Goal: Find specific page/section: Find specific page/section

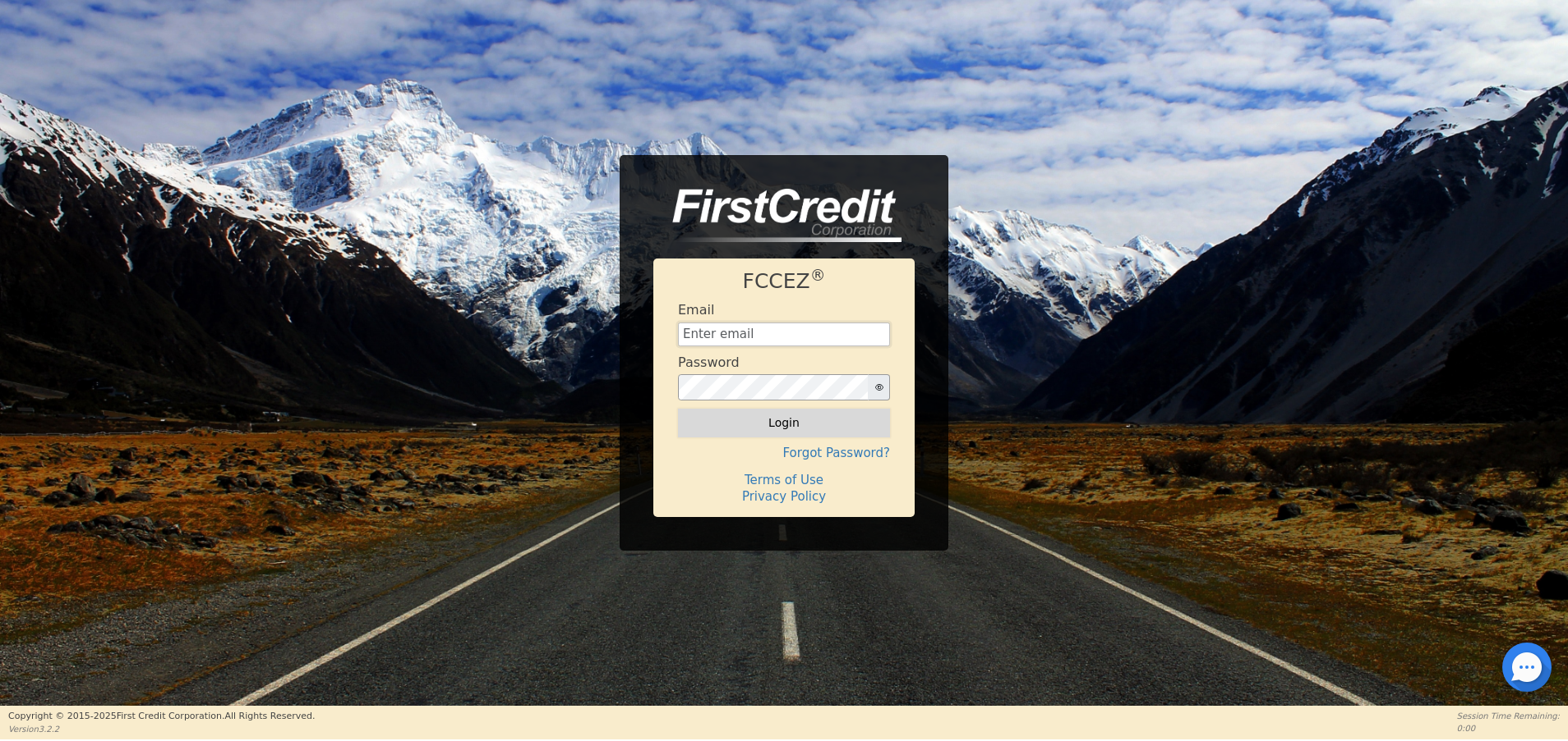
type input "[EMAIL_ADDRESS][DOMAIN_NAME]"
click at [805, 421] on button "Login" at bounding box center [784, 422] width 212 height 28
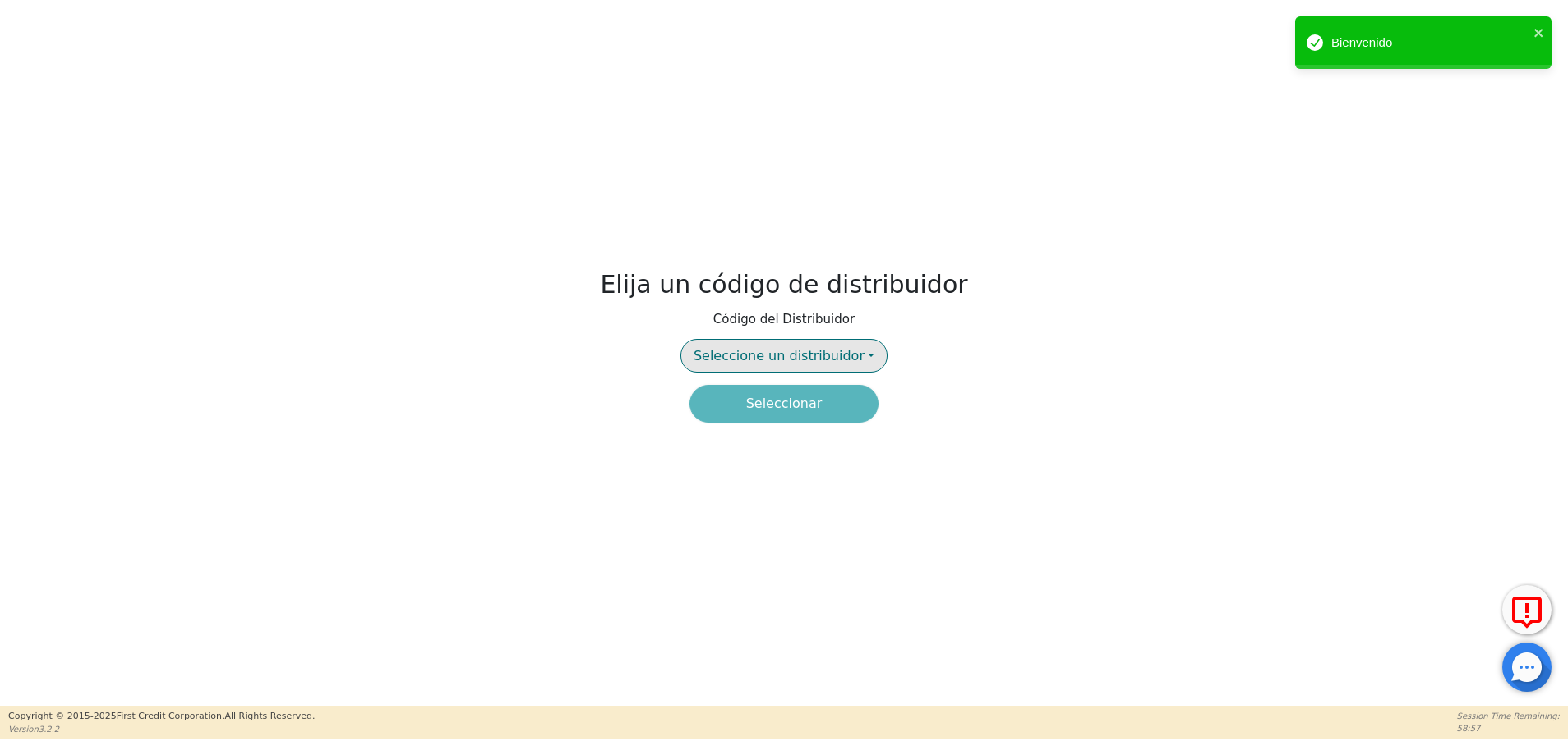
click at [852, 339] on button "Seleccione un distribuidor" at bounding box center [784, 356] width 207 height 34
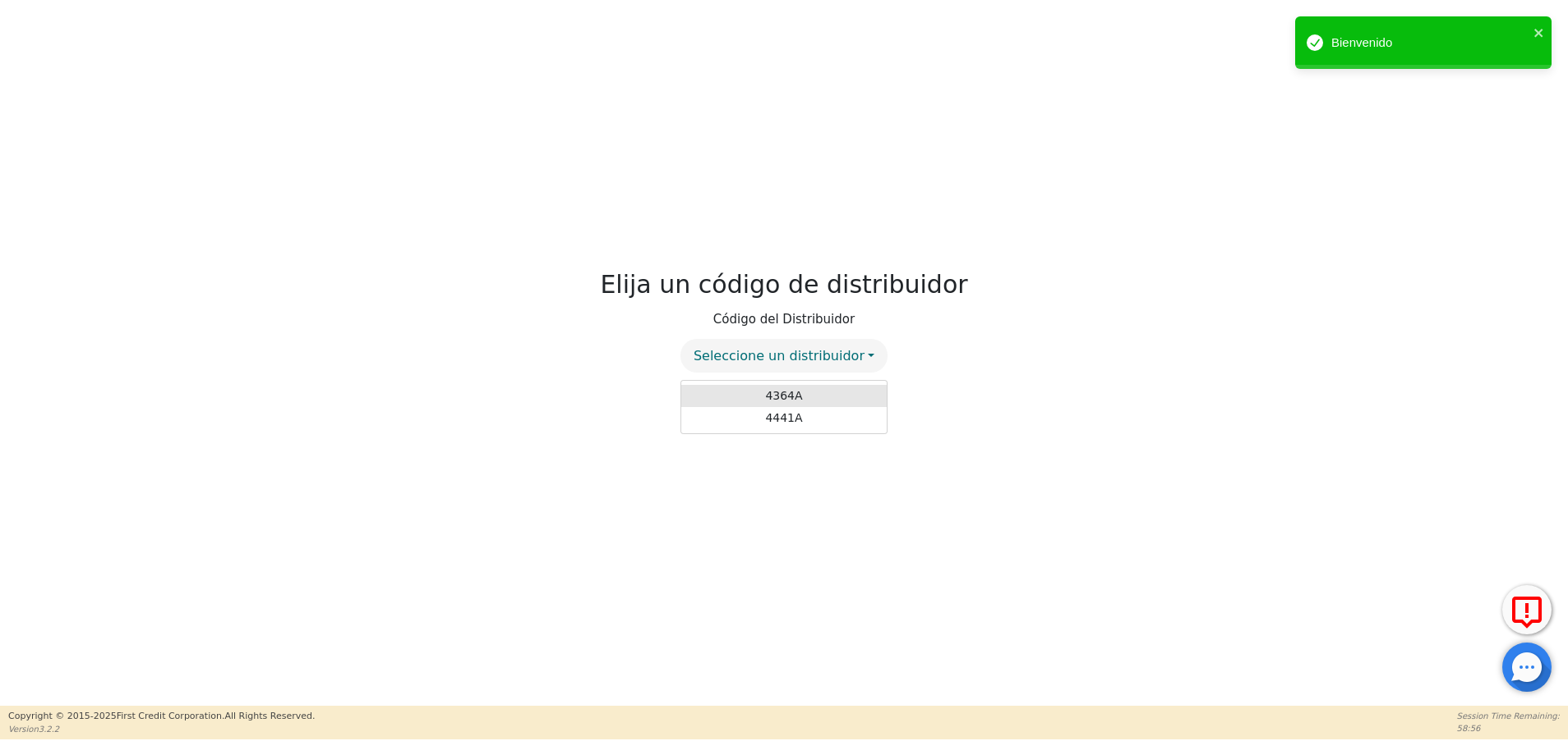
click at [789, 391] on link "4364A" at bounding box center [784, 396] width 205 height 22
click at [802, 405] on button "Seleccionar" at bounding box center [784, 404] width 189 height 38
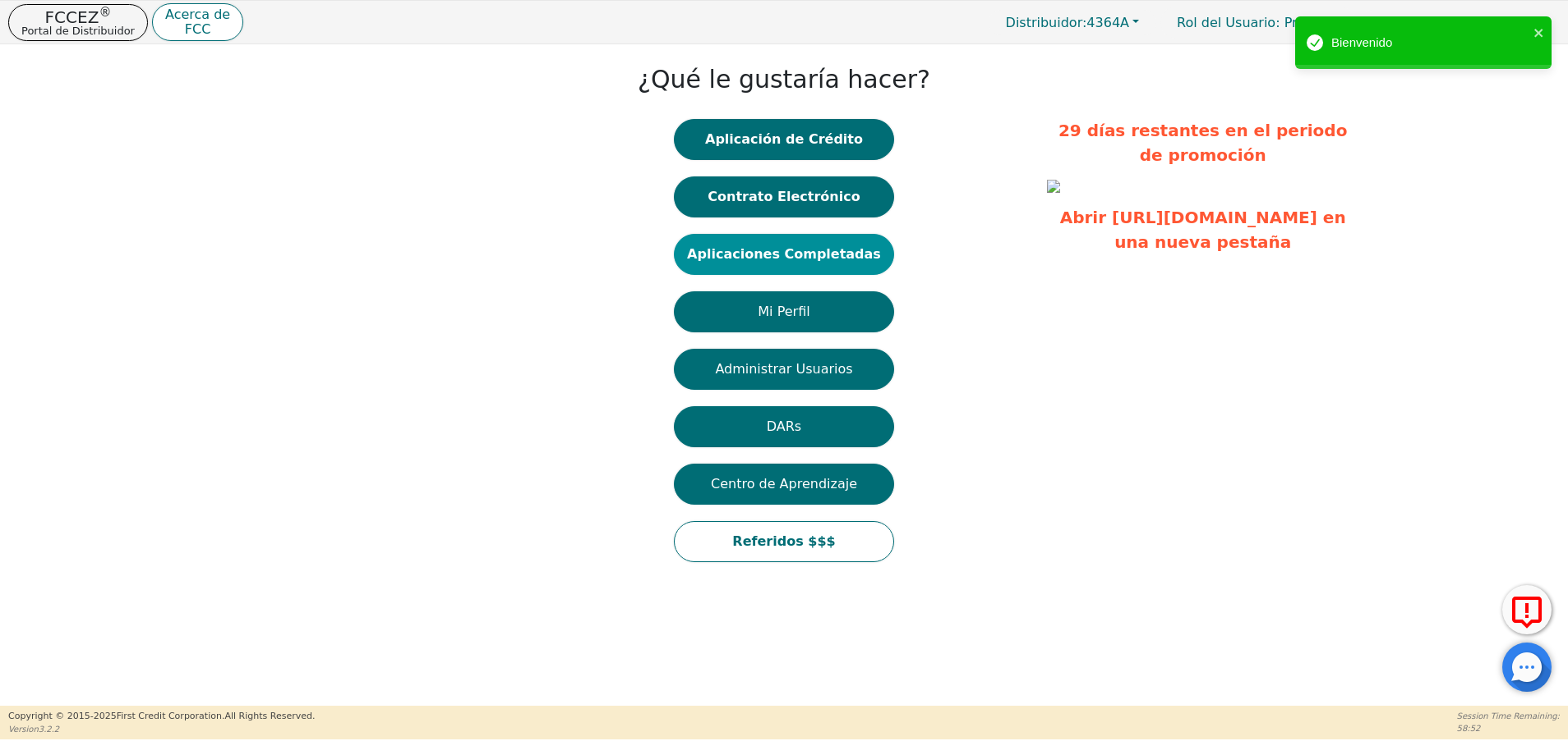
click at [820, 256] on button "Aplicaciones Completadas" at bounding box center [784, 254] width 221 height 41
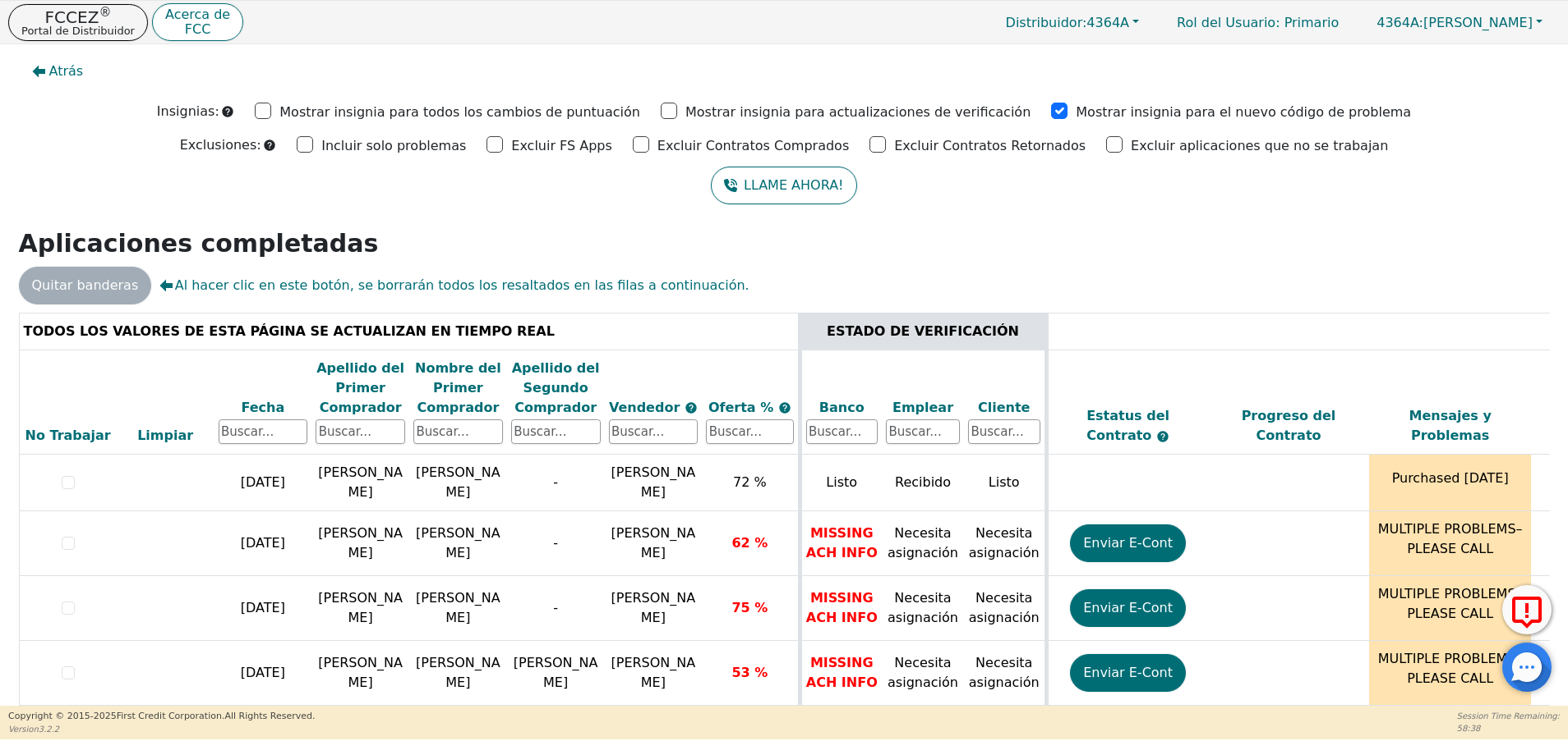
scroll to position [55, 0]
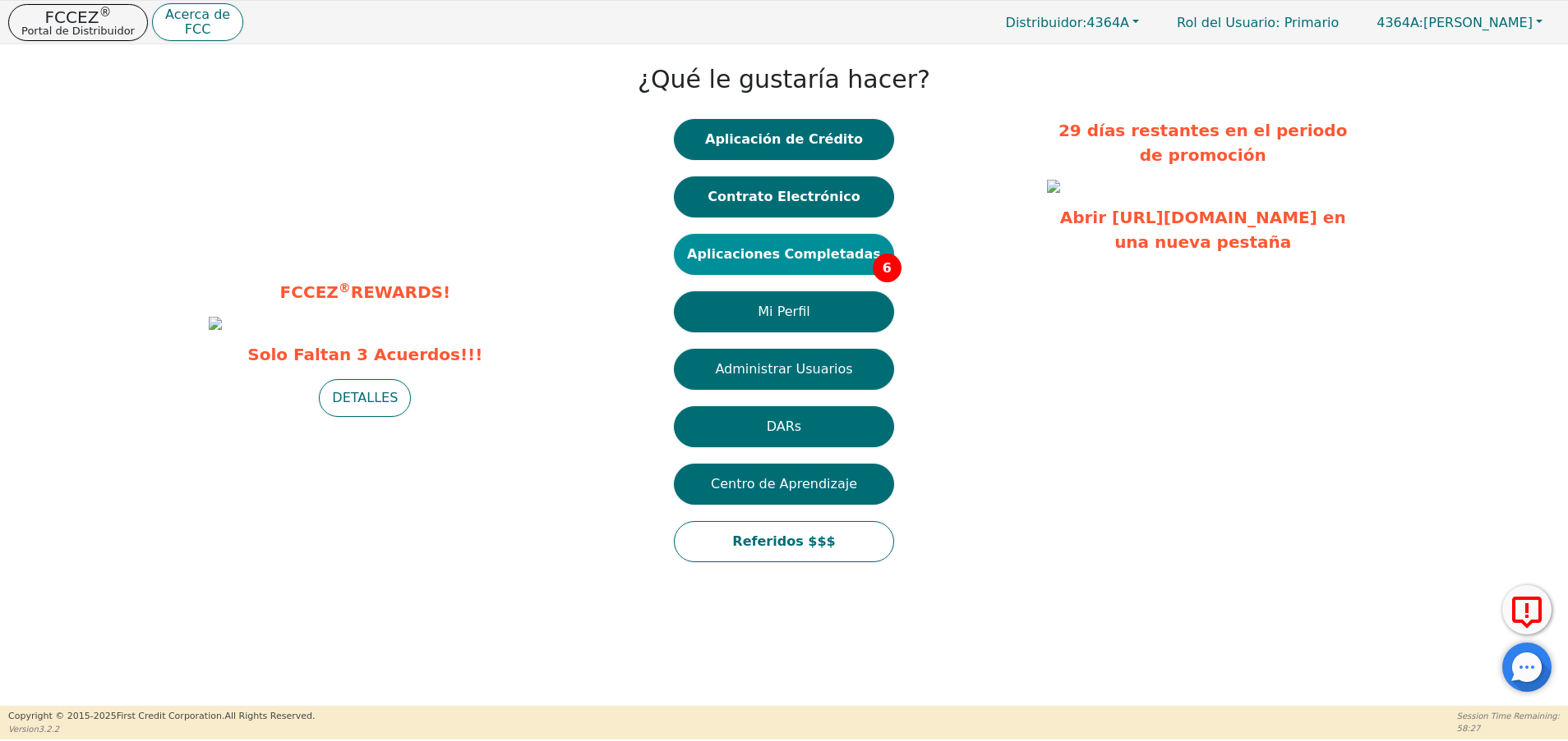
click at [792, 263] on button "Aplicaciones Completadas 6" at bounding box center [784, 254] width 221 height 41
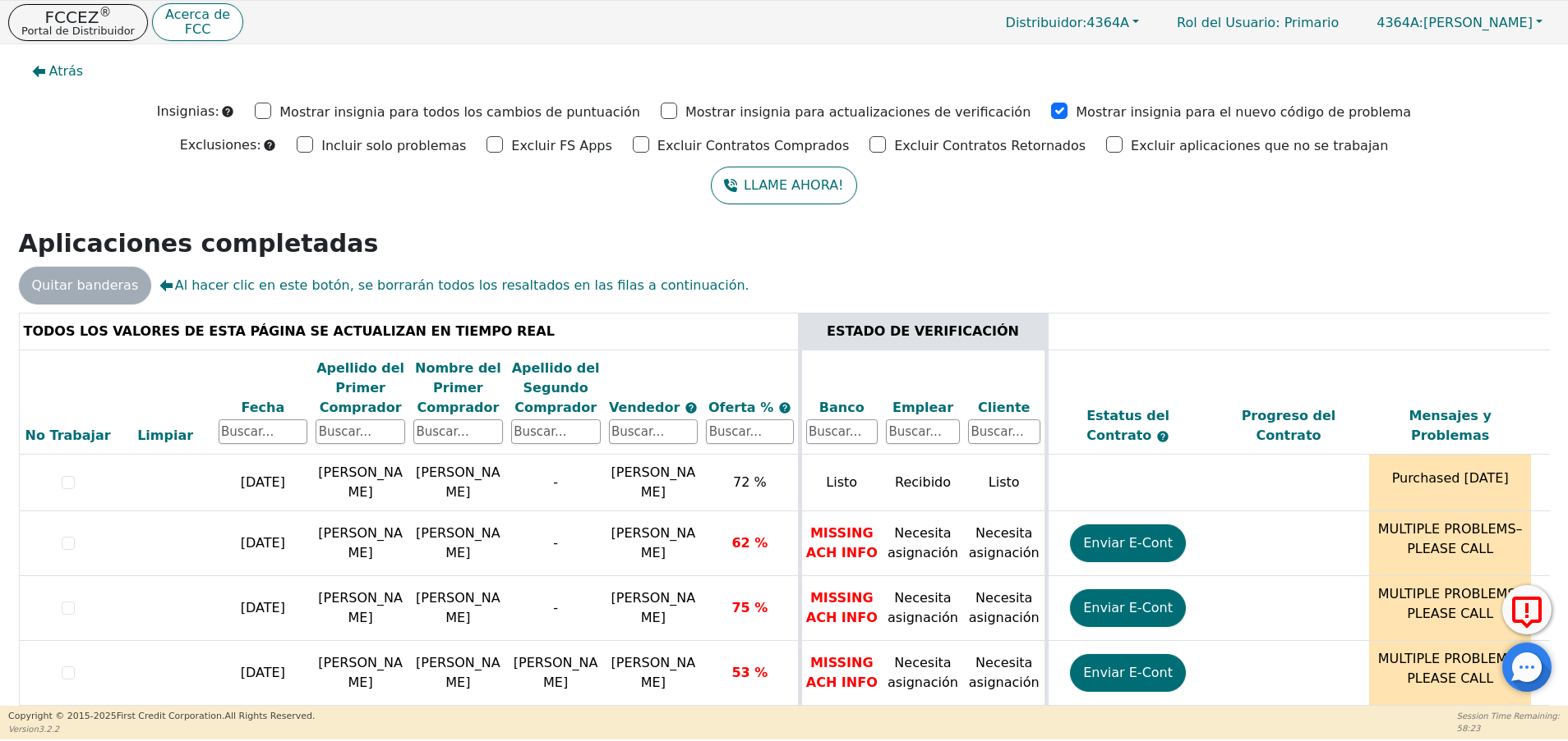
drag, startPoint x: 1538, startPoint y: 352, endPoint x: 1542, endPoint y: 360, distance: 8.9
click at [1542, 360] on div "TODOS LOS VALORES DE ESTA PÁGINA SE ACTUALIZAN EN TIEMPO REAL ESTADO DE VERIFIC…" at bounding box center [784, 535] width 1531 height 445
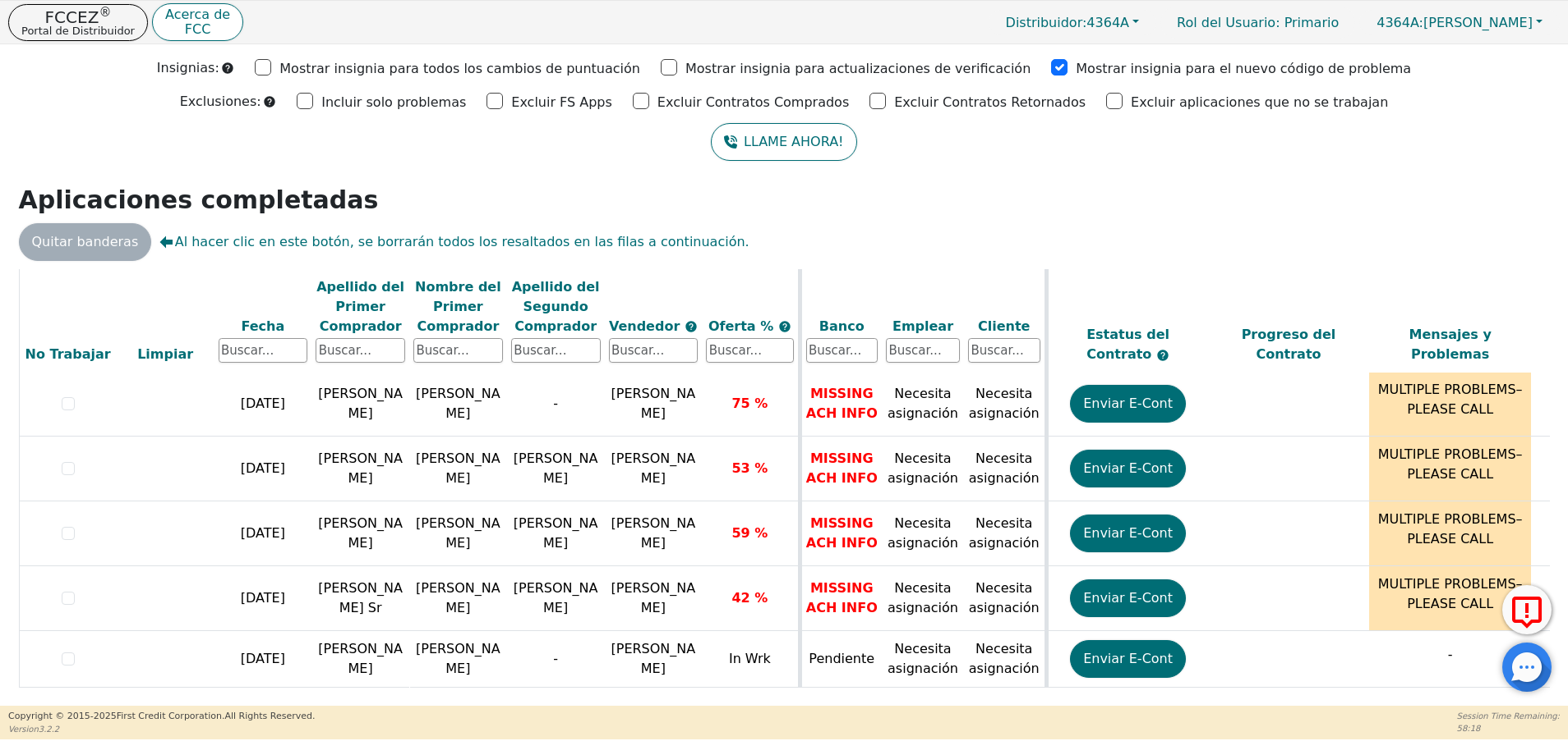
scroll to position [55, 0]
